Goal: Information Seeking & Learning: Learn about a topic

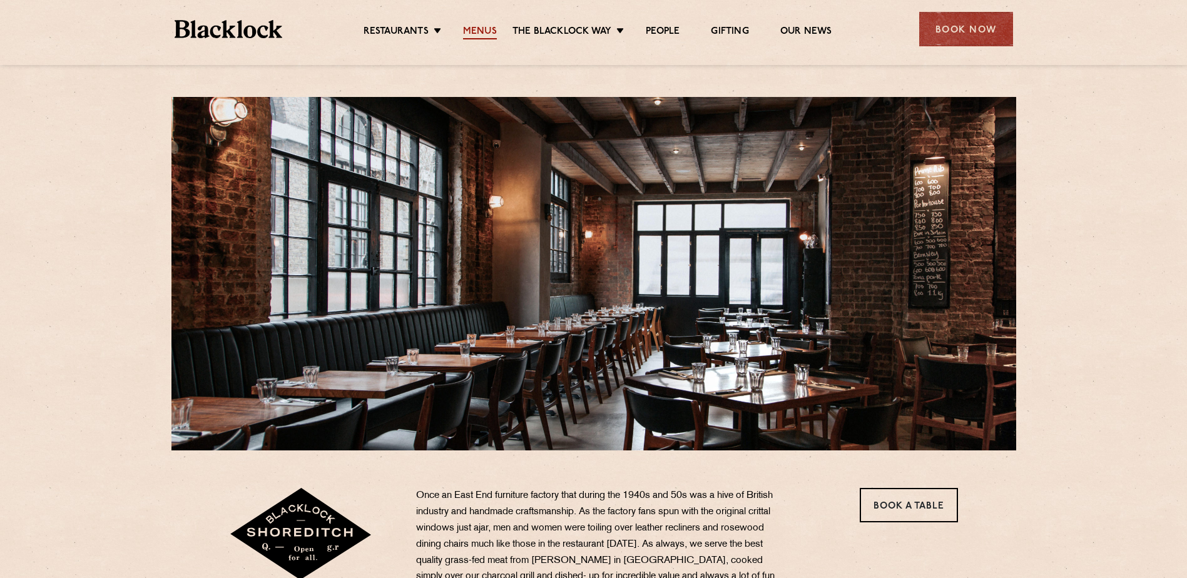
click at [486, 29] on link "Menus" at bounding box center [480, 33] width 34 height 14
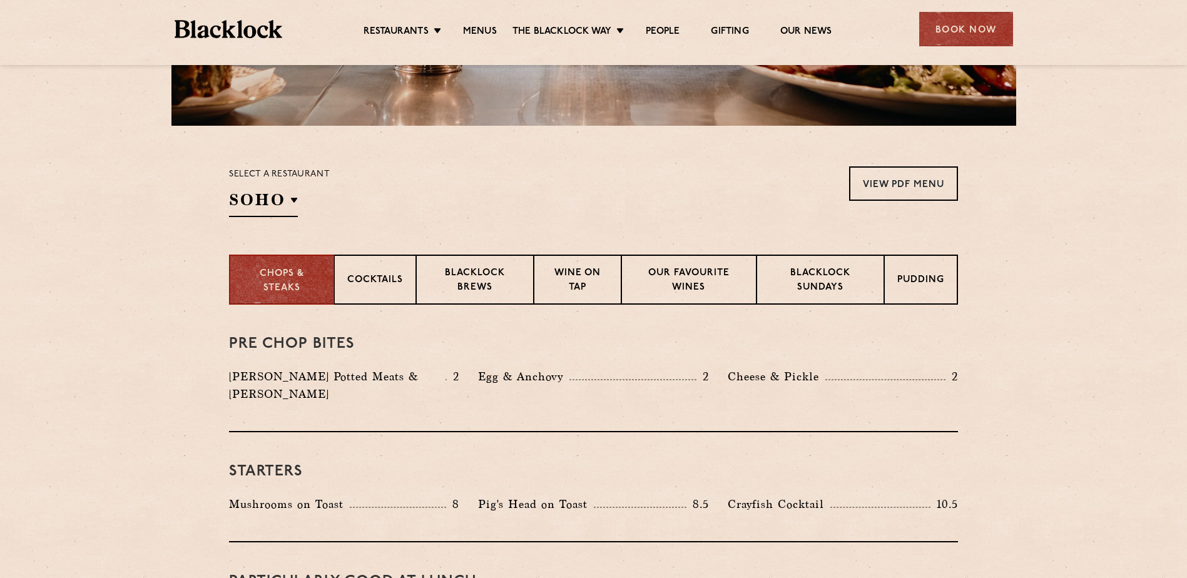
scroll to position [375, 0]
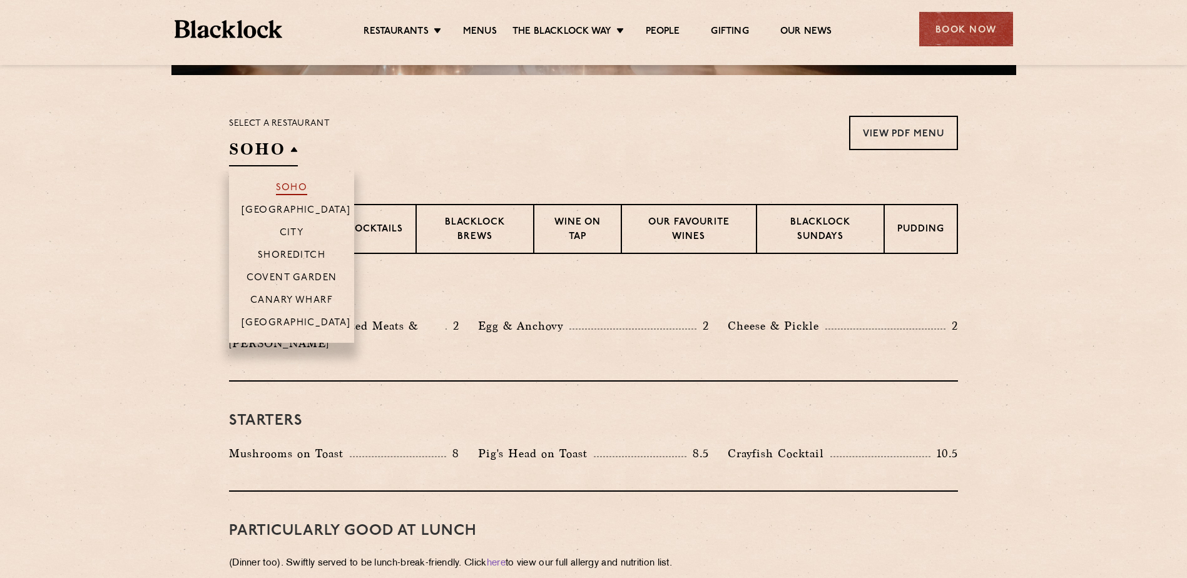
click at [300, 189] on p "Soho" at bounding box center [292, 189] width 32 height 13
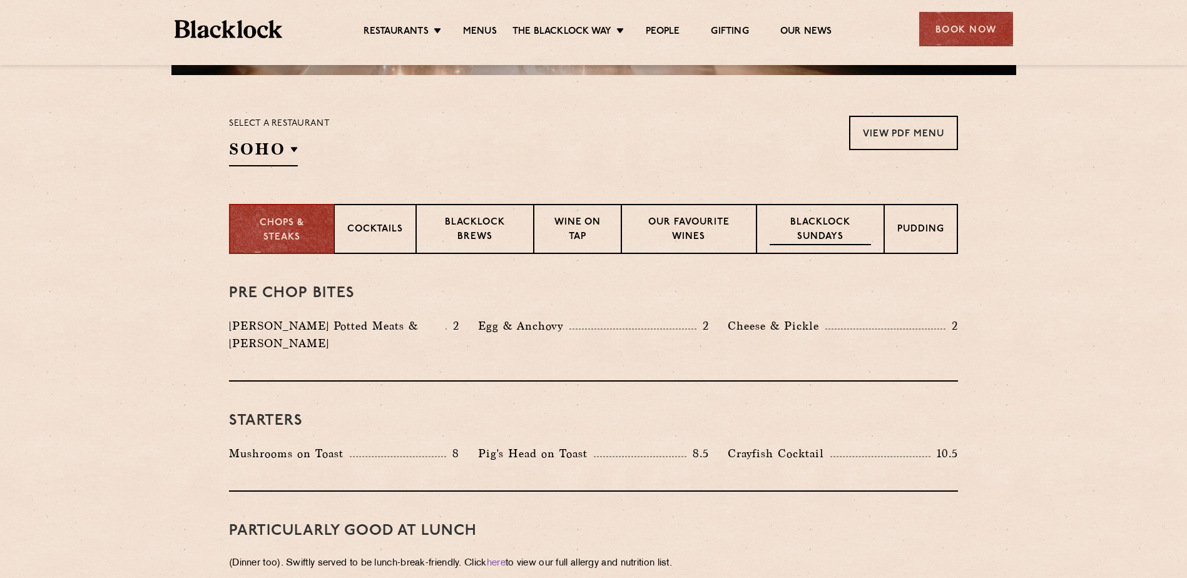
click at [849, 240] on p "Blacklock Sundays" at bounding box center [820, 230] width 101 height 29
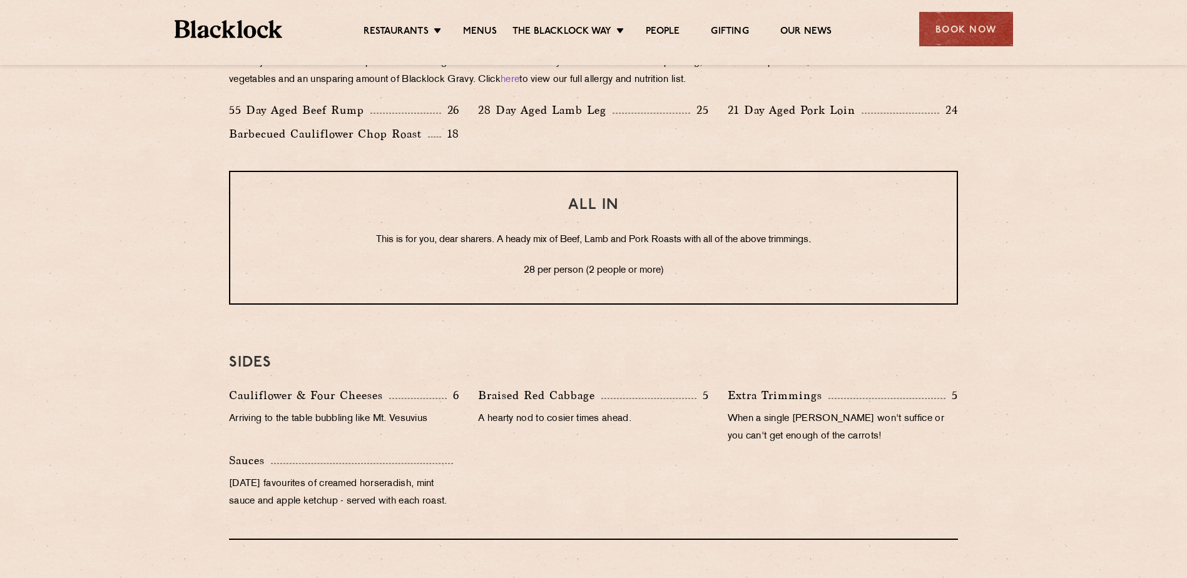
scroll to position [1001, 0]
